Goal: Transaction & Acquisition: Subscribe to service/newsletter

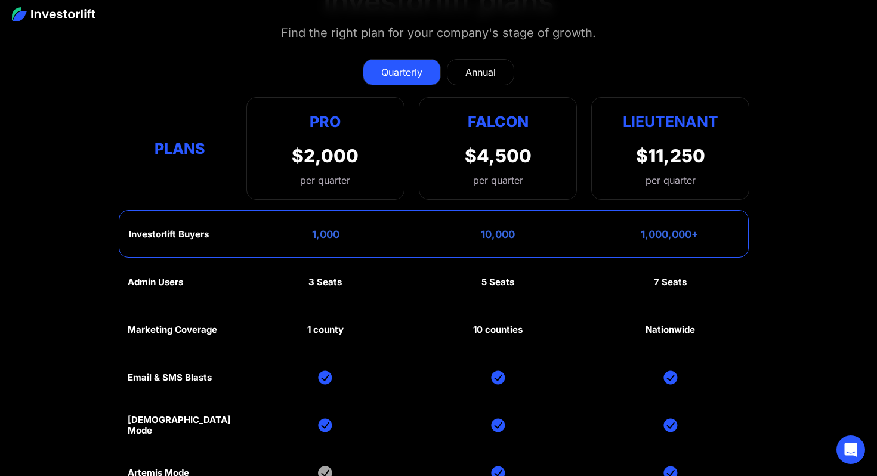
scroll to position [5353, 0]
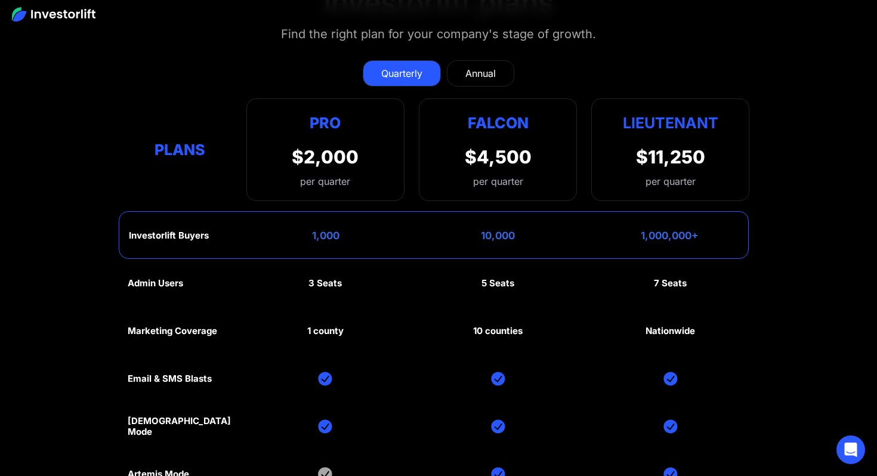
click at [490, 60] on link "Annual" at bounding box center [480, 73] width 67 height 26
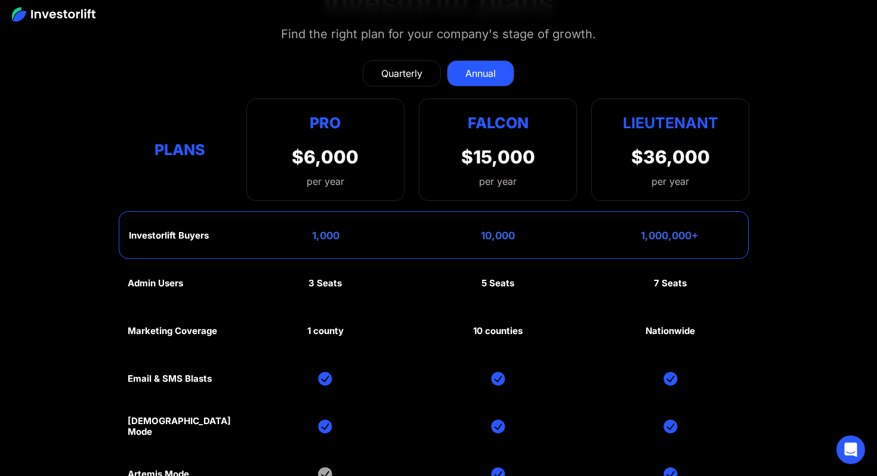
click at [381, 60] on link "Quarterly" at bounding box center [402, 73] width 78 height 26
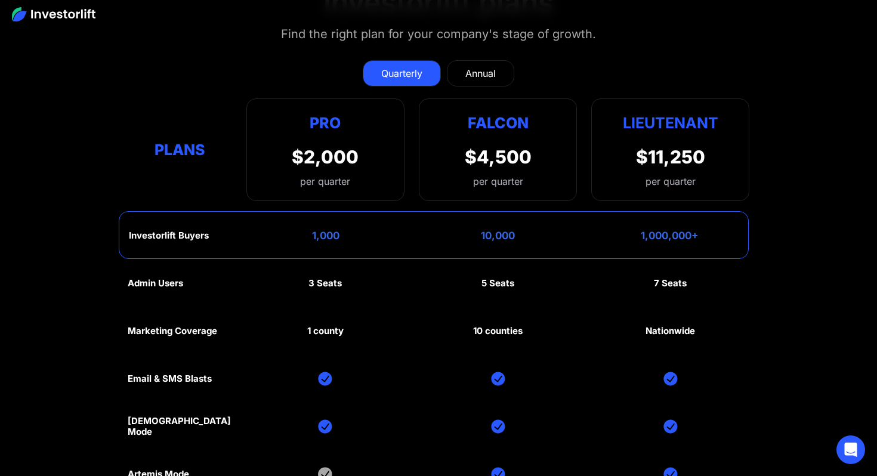
click at [482, 66] on div "Annual" at bounding box center [480, 73] width 30 height 14
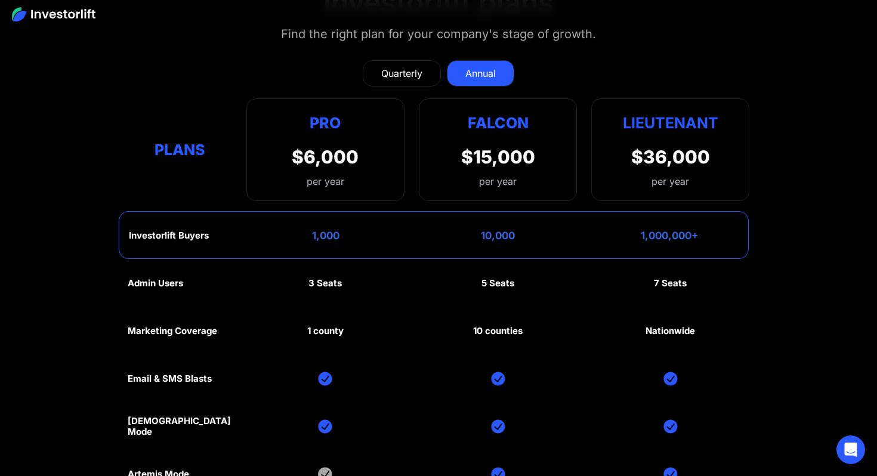
click at [412, 60] on link "Quarterly" at bounding box center [402, 73] width 78 height 26
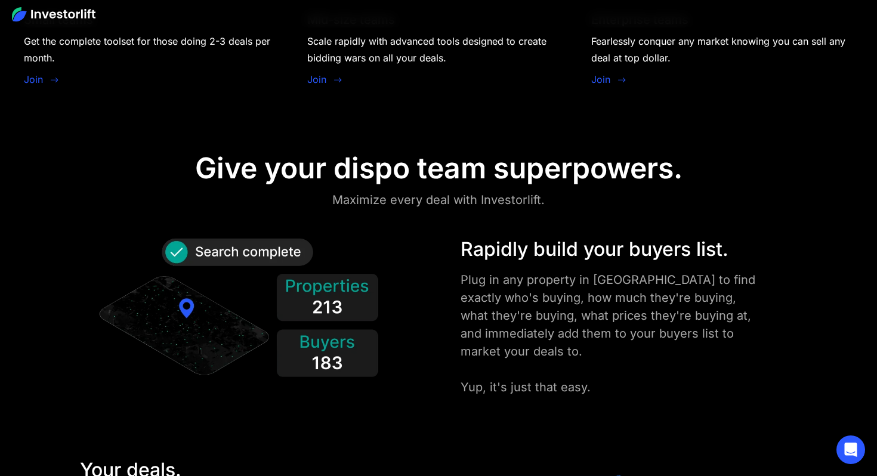
scroll to position [1160, 0]
